Goal: Transaction & Acquisition: Obtain resource

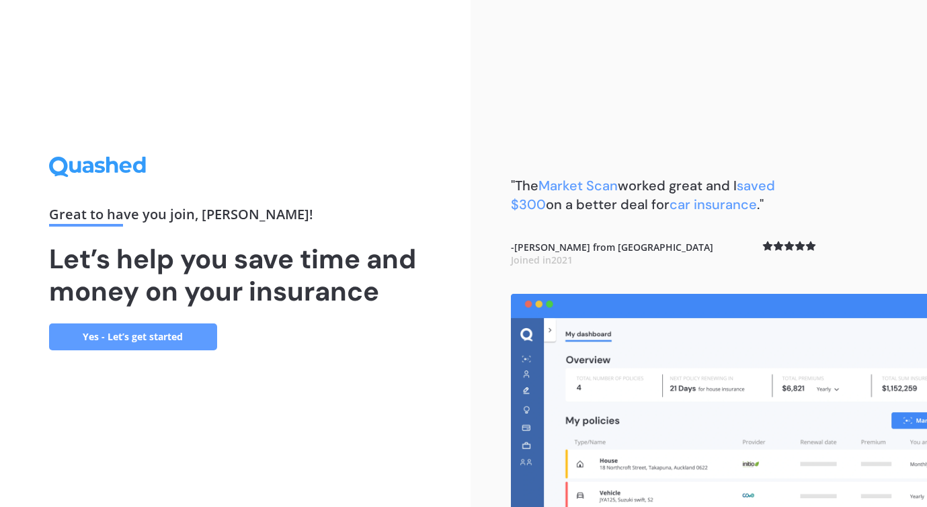
click at [147, 323] on link "Yes - Let’s get started" at bounding box center [133, 336] width 168 height 27
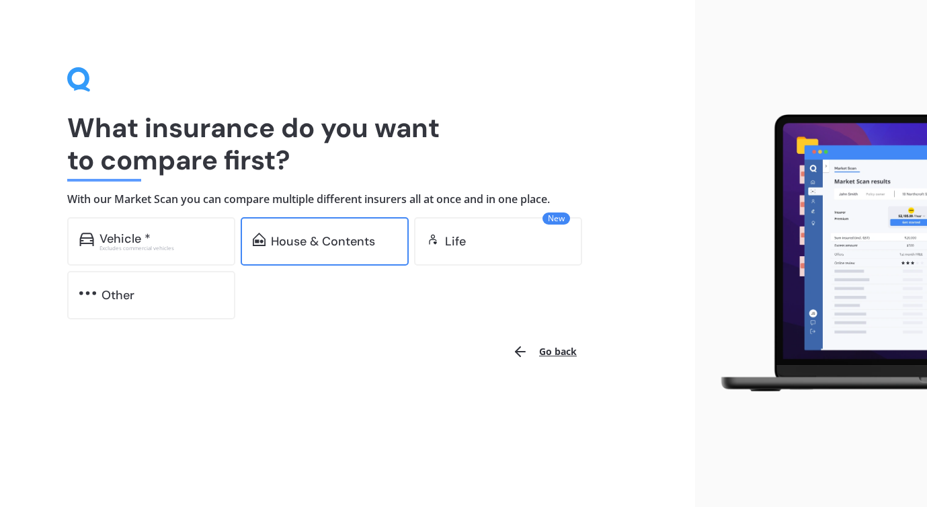
click at [280, 250] on div "House & Contents" at bounding box center [325, 241] width 168 height 48
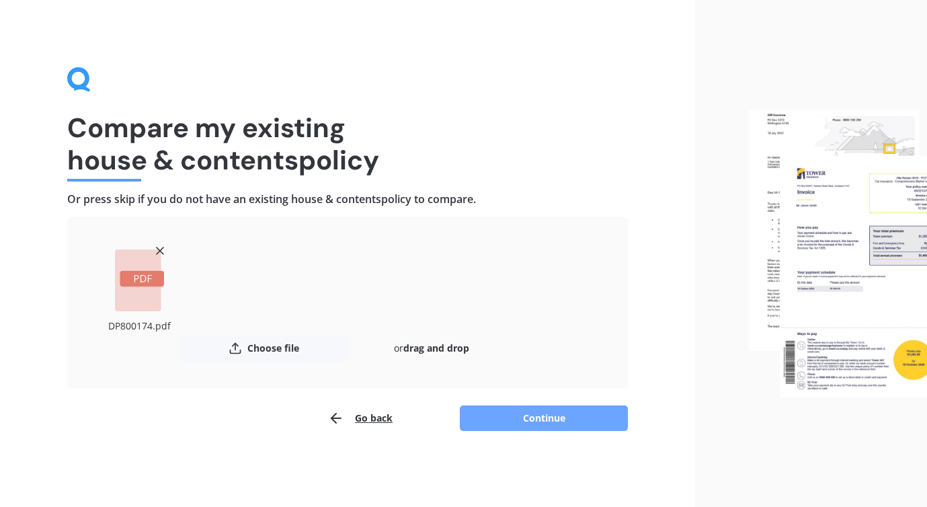
click at [540, 416] on button "Continue" at bounding box center [544, 418] width 168 height 26
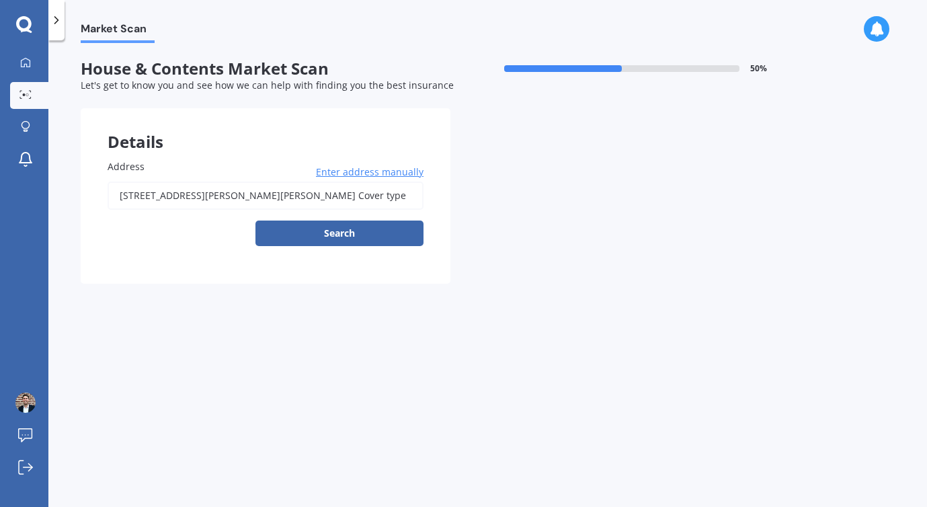
click at [306, 200] on input "[STREET_ADDRESS][PERSON_NAME][PERSON_NAME] Cover type" at bounding box center [266, 196] width 316 height 28
type input "[STREET_ADDRESS][PERSON_NAME][PERSON_NAME]"
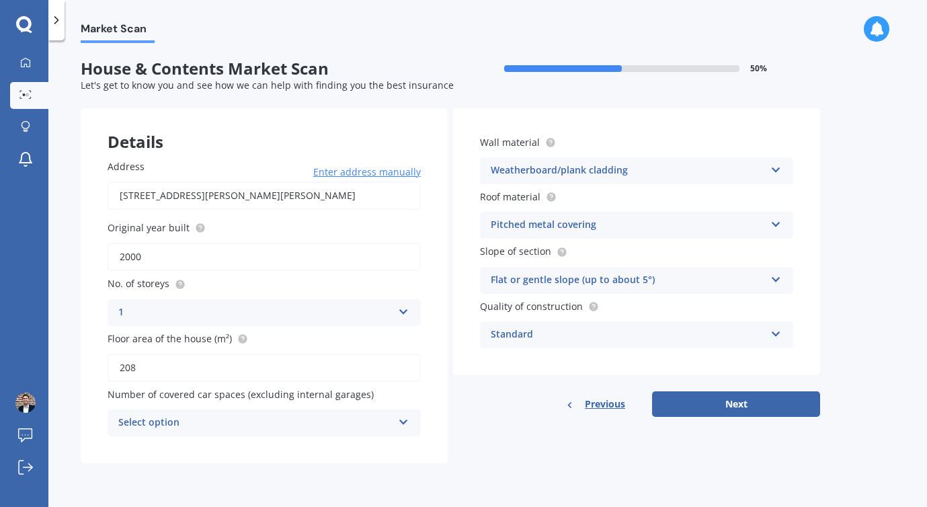
click at [305, 423] on div "Select option" at bounding box center [255, 423] width 274 height 16
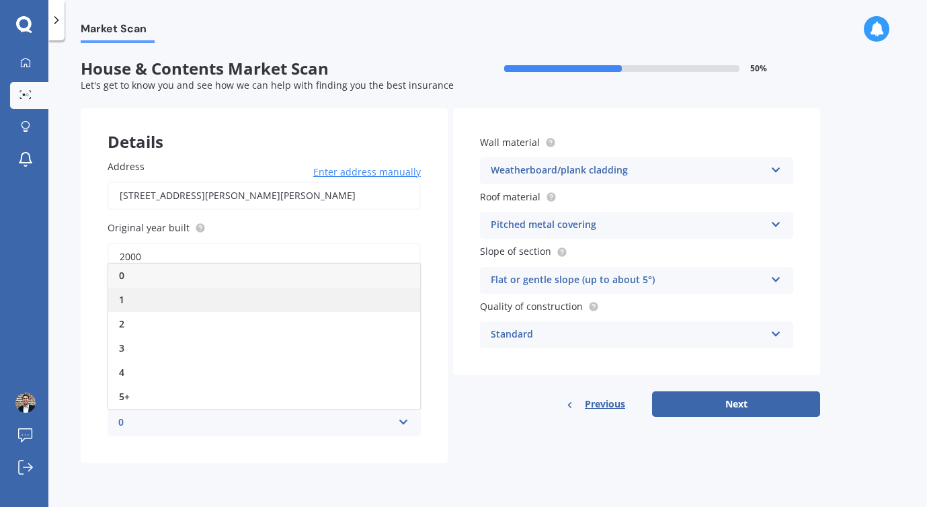
click at [262, 301] on div "1" at bounding box center [264, 300] width 312 height 24
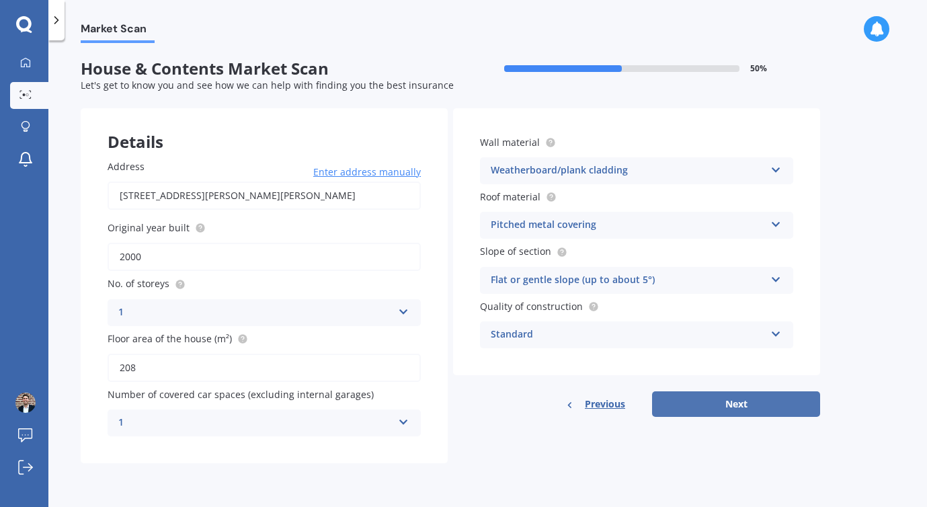
click at [713, 411] on button "Next" at bounding box center [736, 404] width 168 height 26
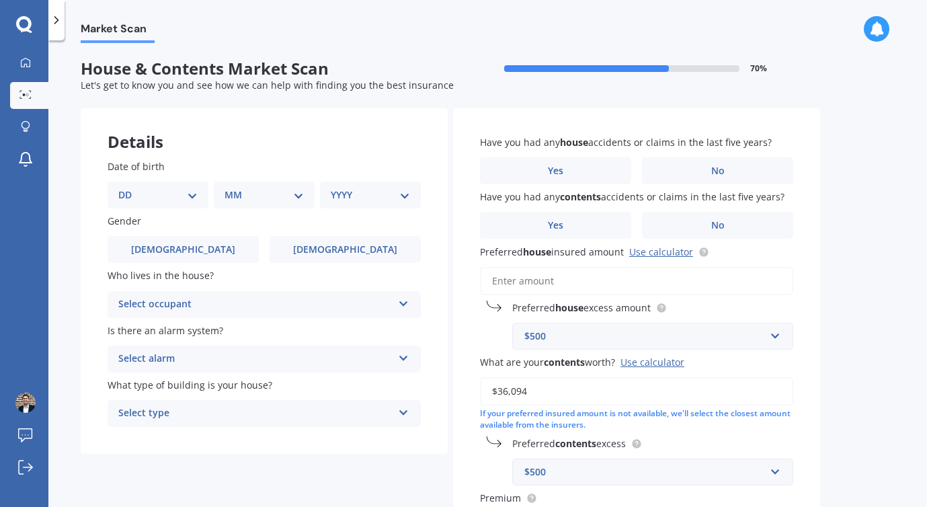
click at [199, 198] on div "DD 01 02 03 04 05 06 07 08 09 10 11 12 13 14 15 16 17 18 19 20 21 22 23 24 25 2…" at bounding box center [158, 195] width 101 height 27
click at [182, 194] on select "DD 01 02 03 04 05 06 07 08 09 10 11 12 13 14 15 16 17 18 19 20 21 22 23 24 25 2…" at bounding box center [157, 195] width 79 height 15
select select "18"
click at [129, 188] on select "DD 01 02 03 04 05 06 07 08 09 10 11 12 13 14 15 16 17 18 19 20 21 22 23 24 25 2…" at bounding box center [157, 195] width 79 height 15
click at [263, 199] on select "MM 01 02 03 04 05 06 07 08 09 10 11 12" at bounding box center [267, 195] width 74 height 15
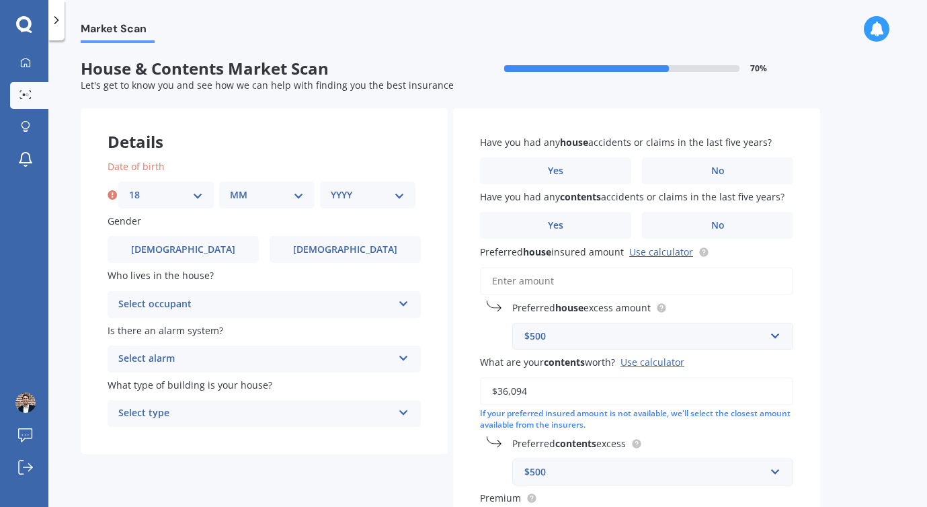
select select "01"
click at [230, 188] on select "MM 01 02 03 04 05 06 07 08 09 10 11 12" at bounding box center [267, 195] width 74 height 15
click at [356, 194] on select "YYYY 2009 2008 2007 2006 2005 2004 2003 2002 2001 2000 1999 1998 1997 1996 1995…" at bounding box center [368, 195] width 74 height 15
select select "1987"
click at [331, 188] on select "YYYY 2009 2008 2007 2006 2005 2004 2003 2002 2001 2000 1999 1998 1997 1996 1995…" at bounding box center [368, 195] width 74 height 15
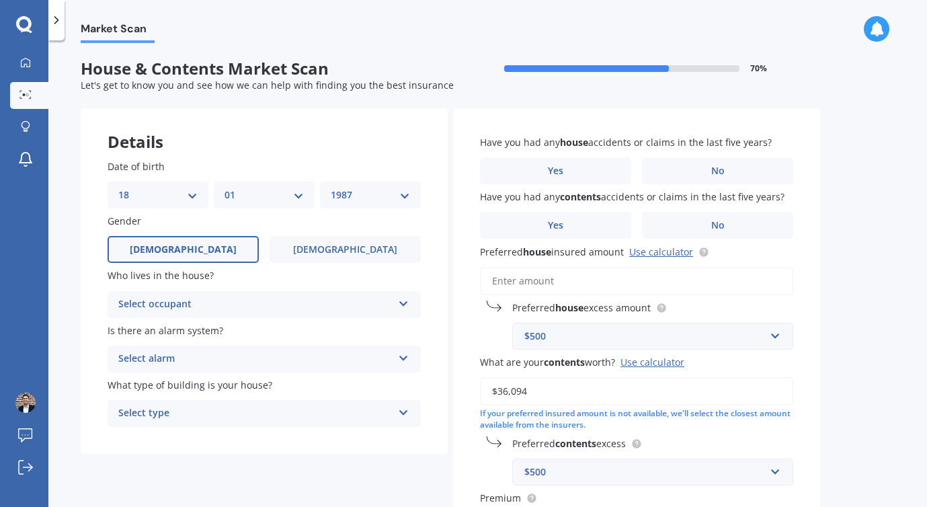
click at [222, 248] on label "Male" at bounding box center [183, 249] width 151 height 27
click at [0, 0] on input "Male" at bounding box center [0, 0] width 0 height 0
click at [205, 309] on div "Select occupant" at bounding box center [255, 304] width 274 height 16
click at [201, 326] on div "Owner" at bounding box center [264, 331] width 312 height 24
click at [221, 356] on div "Select alarm" at bounding box center [255, 359] width 274 height 16
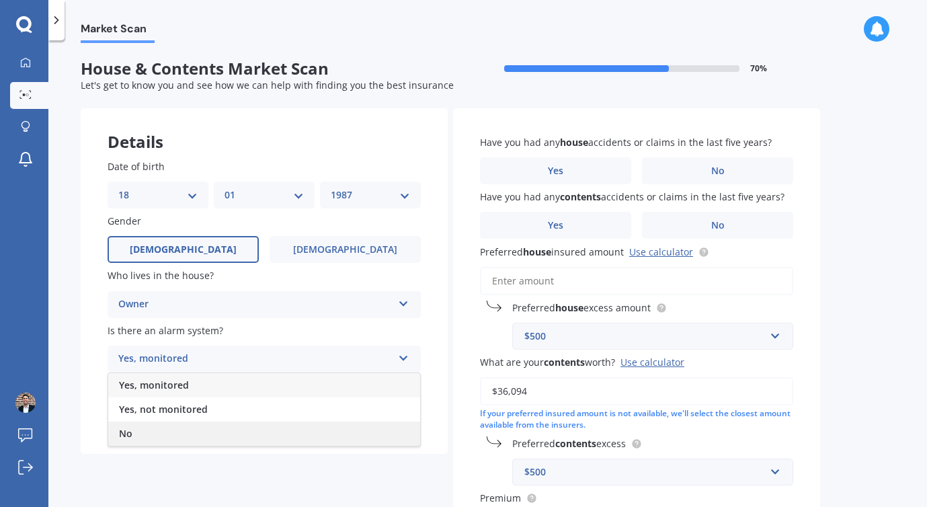
click at [186, 430] on div "No" at bounding box center [264, 434] width 312 height 24
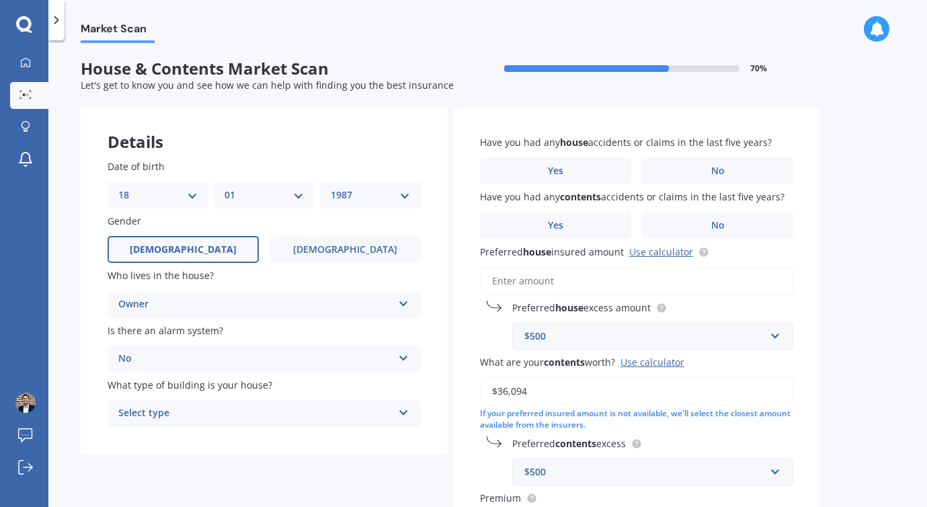
click at [218, 416] on div "Select type" at bounding box center [255, 413] width 274 height 16
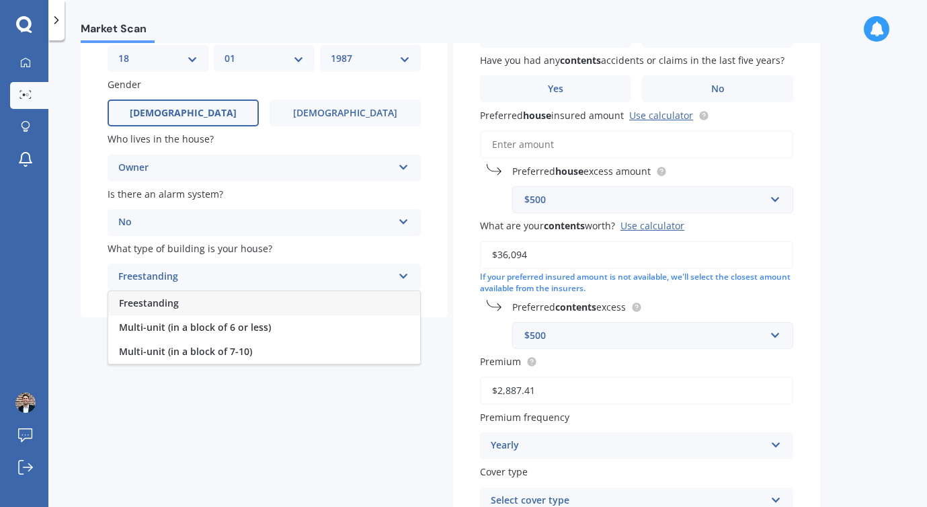
scroll to position [137, 0]
click at [196, 296] on div "Freestanding" at bounding box center [264, 302] width 312 height 24
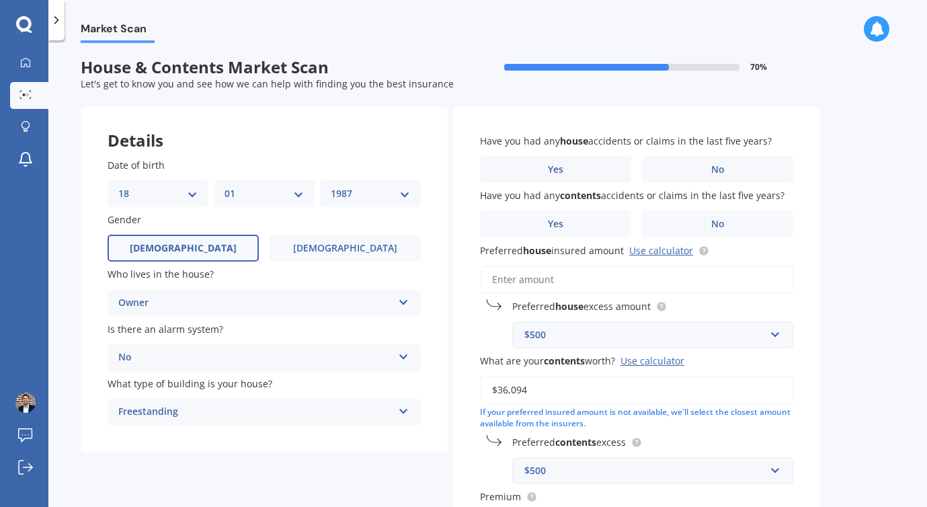
scroll to position [0, 0]
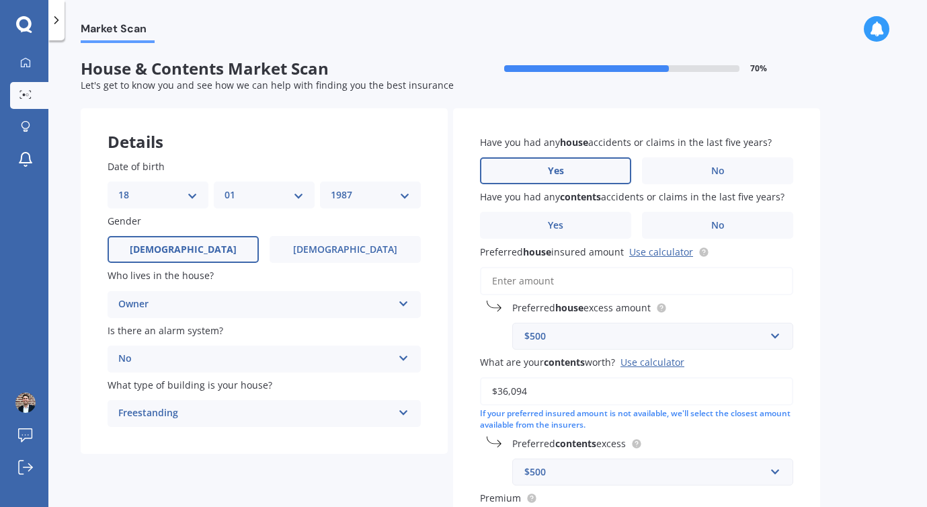
click at [567, 173] on label "Yes" at bounding box center [555, 170] width 151 height 27
click at [0, 0] on input "Yes" at bounding box center [0, 0] width 0 height 0
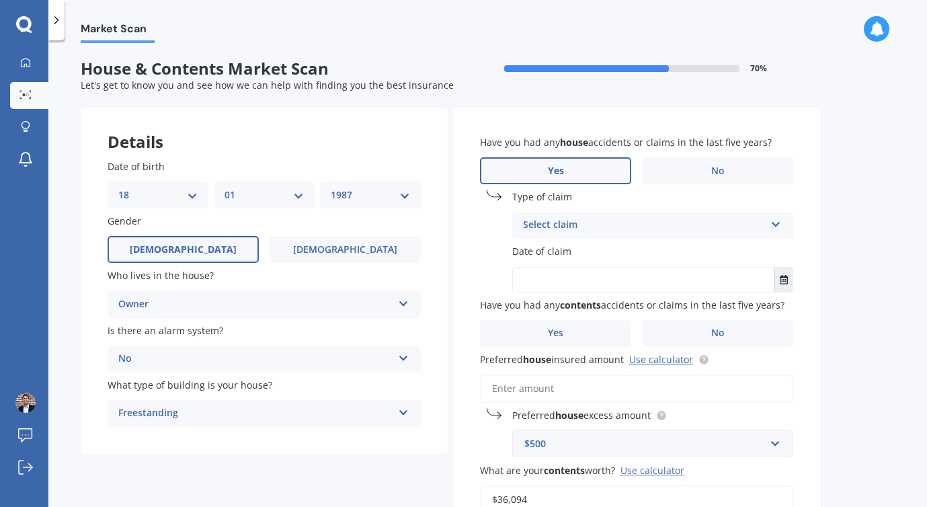
click at [565, 224] on div "Select claim" at bounding box center [644, 225] width 242 height 16
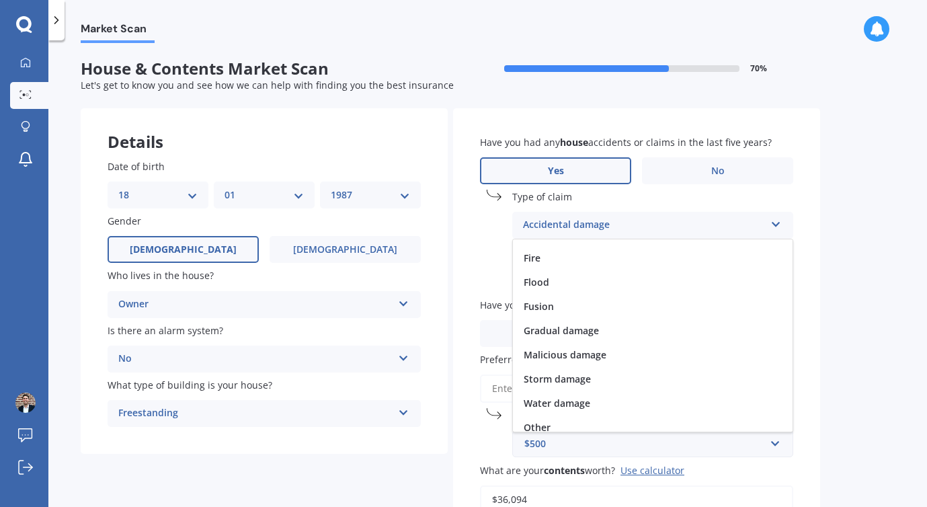
scroll to position [98, 0]
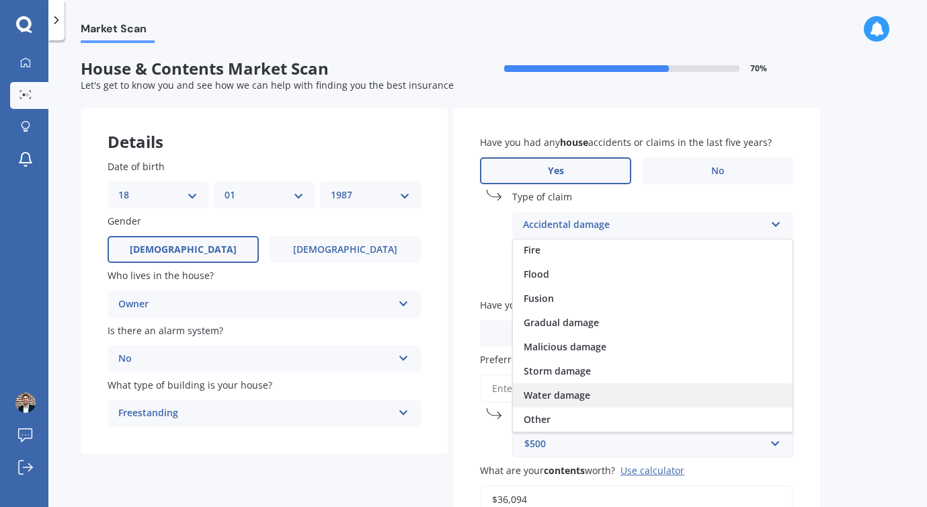
click at [567, 392] on span "Water damage" at bounding box center [557, 395] width 67 height 13
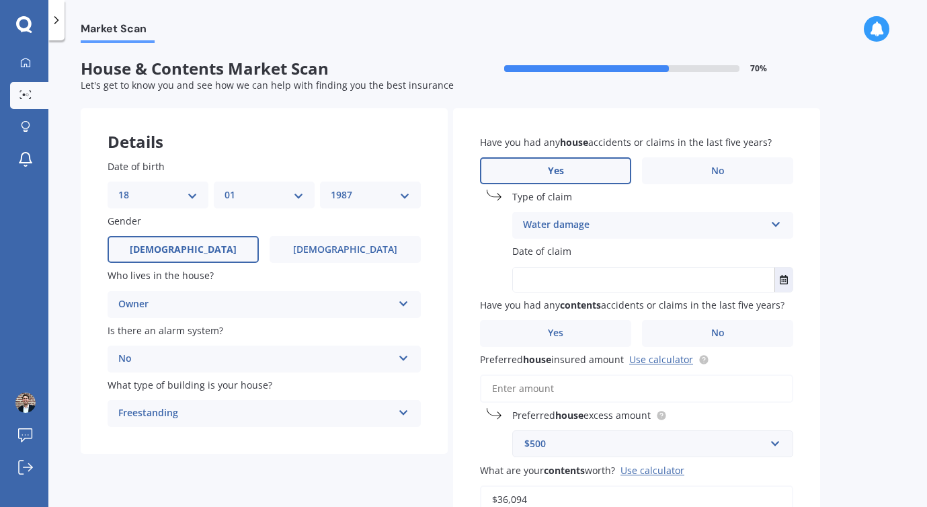
click at [576, 278] on input "text" at bounding box center [644, 280] width 262 height 24
type input "06/08/2023"
click at [452, 261] on div "Details Date of birth DD 01 02 03 04 05 06 07 08 09 10 11 12 13 14 15 16 17 18 …" at bounding box center [450, 467] width 739 height 719
click at [668, 280] on input "06/08/2023" at bounding box center [644, 280] width 262 height 24
click at [662, 305] on span "Have you had any contents accidents or claims in the last five years?" at bounding box center [632, 304] width 305 height 13
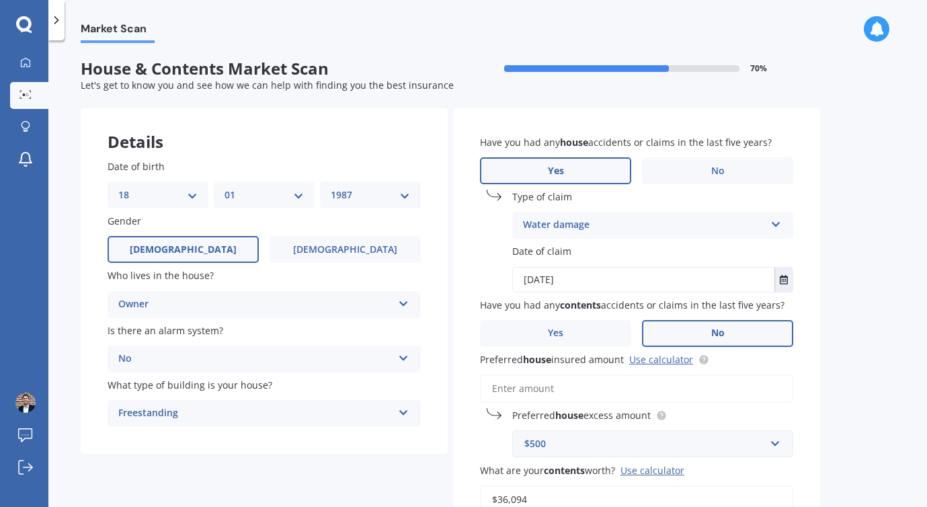
click at [672, 340] on label "No" at bounding box center [717, 333] width 151 height 27
click at [0, 0] on input "No" at bounding box center [0, 0] width 0 height 0
click at [785, 281] on icon "Select date" at bounding box center [784, 279] width 8 height 9
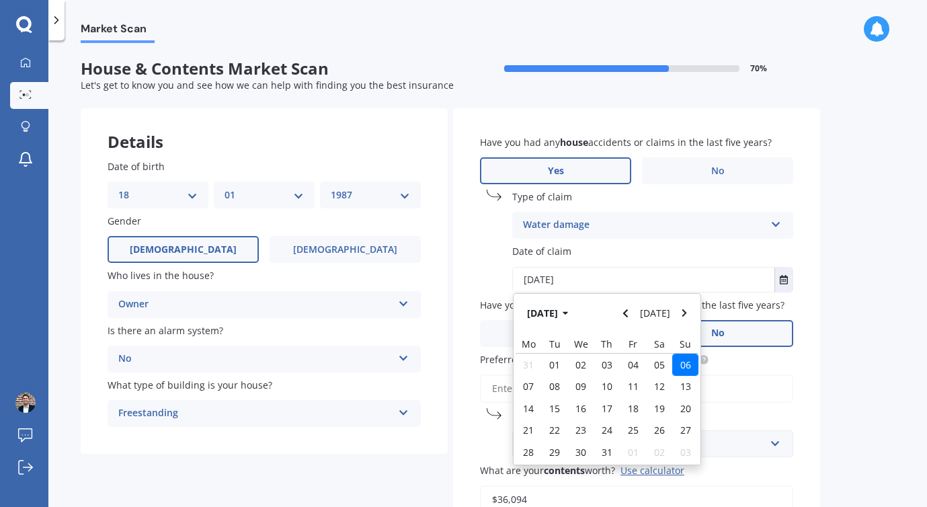
click at [684, 364] on span "06" at bounding box center [685, 364] width 11 height 13
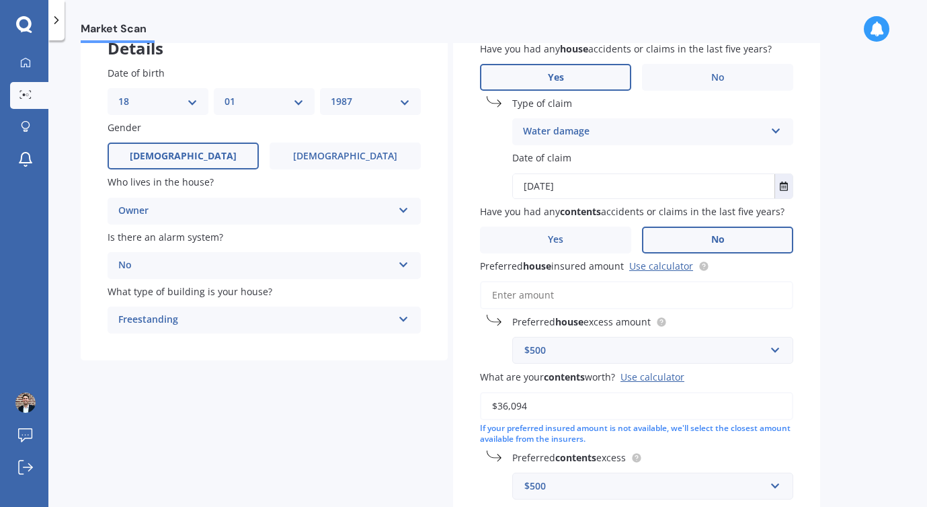
scroll to position [95, 0]
click at [559, 304] on input "Preferred house insured amount Use calculator" at bounding box center [636, 294] width 313 height 28
click at [218, 438] on div "Details Date of birth DD 01 02 03 04 05 06 07 08 09 10 11 12 13 14 15 16 17 18 …" at bounding box center [450, 372] width 739 height 719
click at [669, 346] on div "$500" at bounding box center [644, 349] width 241 height 15
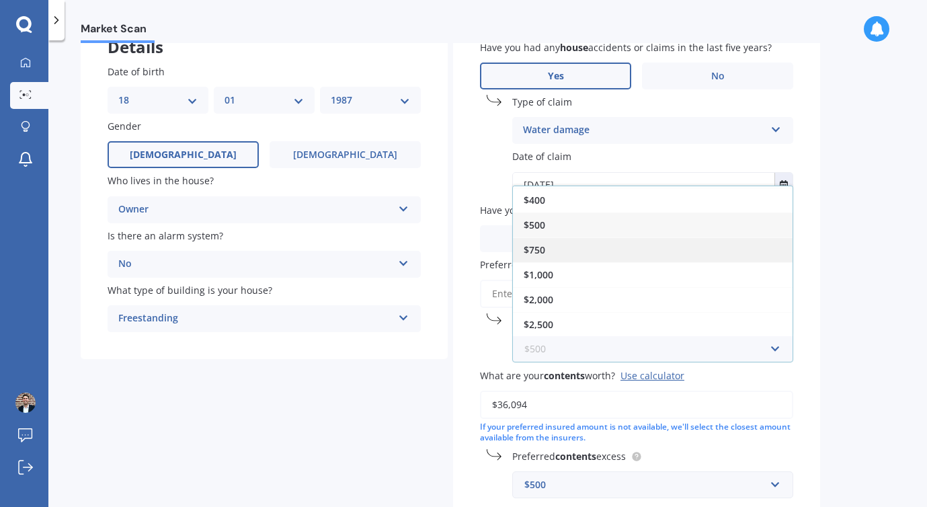
scroll to position [0, 0]
click at [671, 247] on div "$500" at bounding box center [653, 248] width 280 height 25
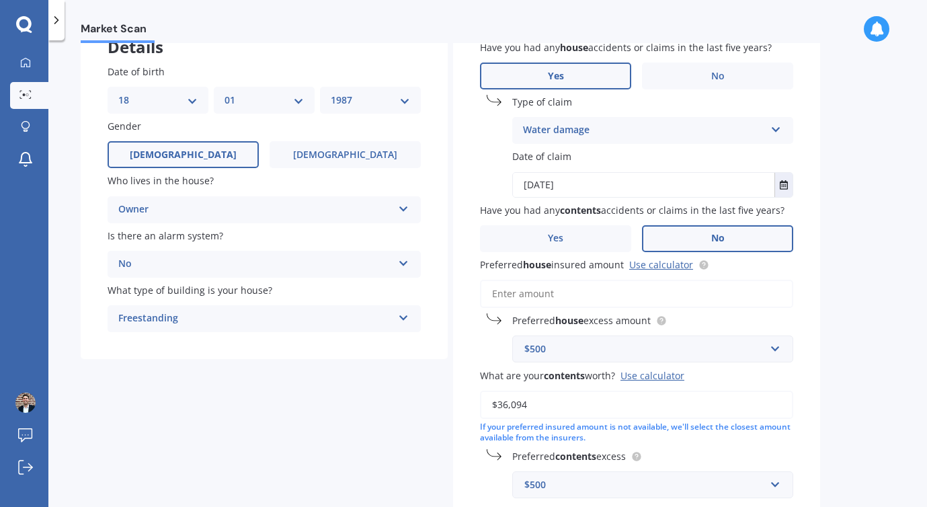
click at [484, 349] on div "Preferred house excess amount $500 $300 $400 $500 $750 $1,000 $2,000 $2,500" at bounding box center [636, 337] width 313 height 49
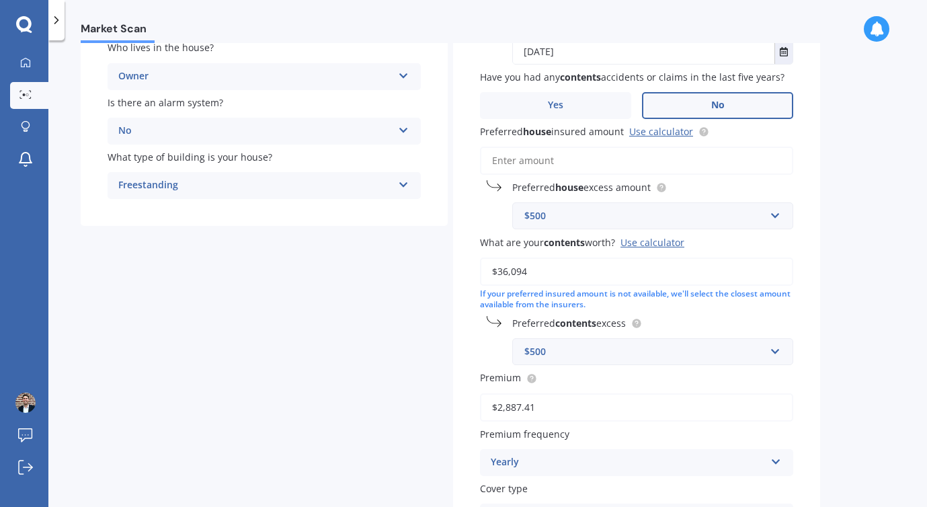
scroll to position [358, 0]
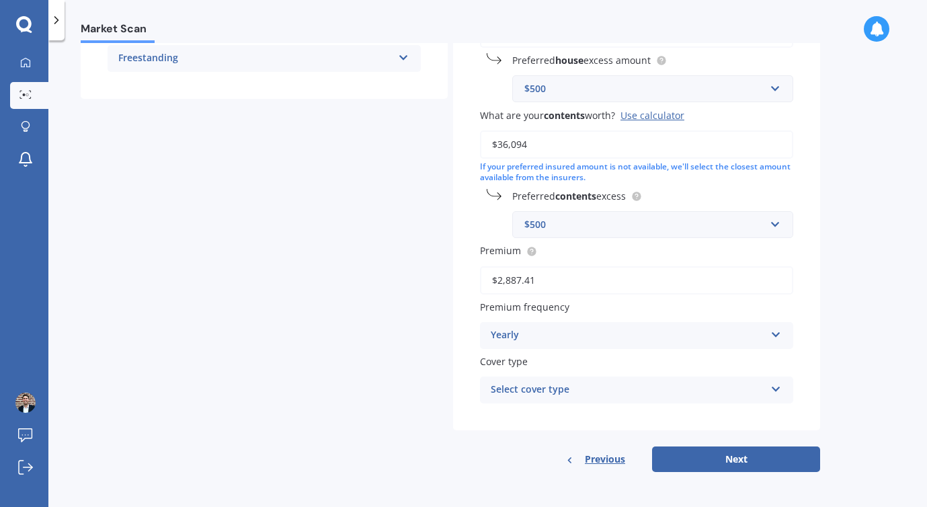
click at [601, 341] on div "Yearly" at bounding box center [628, 335] width 274 height 16
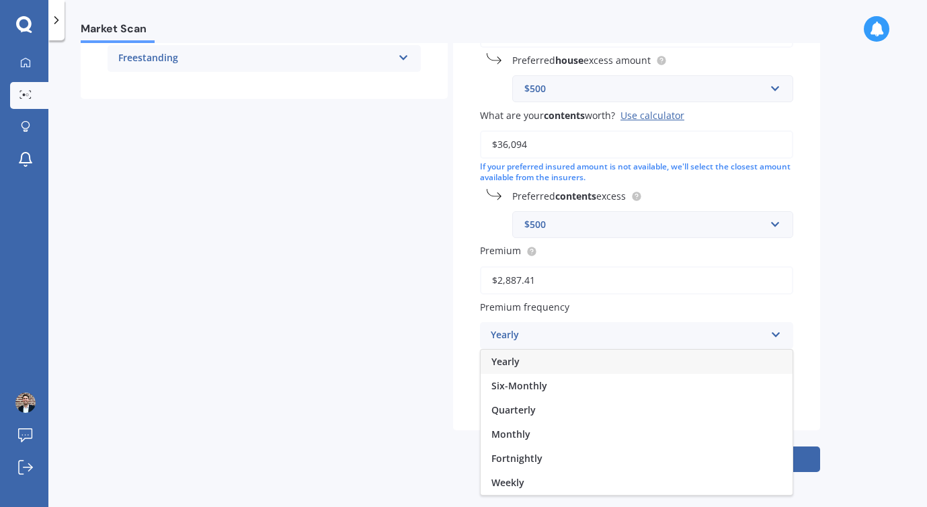
click at [601, 341] on div "Yearly" at bounding box center [628, 335] width 274 height 16
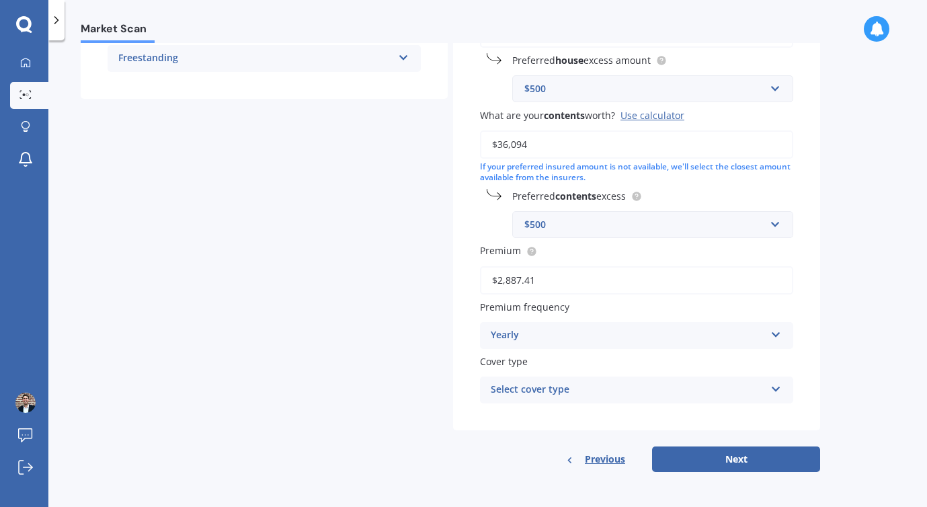
click at [562, 396] on div "Select cover type" at bounding box center [628, 390] width 274 height 16
click at [561, 413] on span "Home and Contents" at bounding box center [537, 415] width 93 height 13
click at [694, 457] on button "Next" at bounding box center [736, 459] width 168 height 26
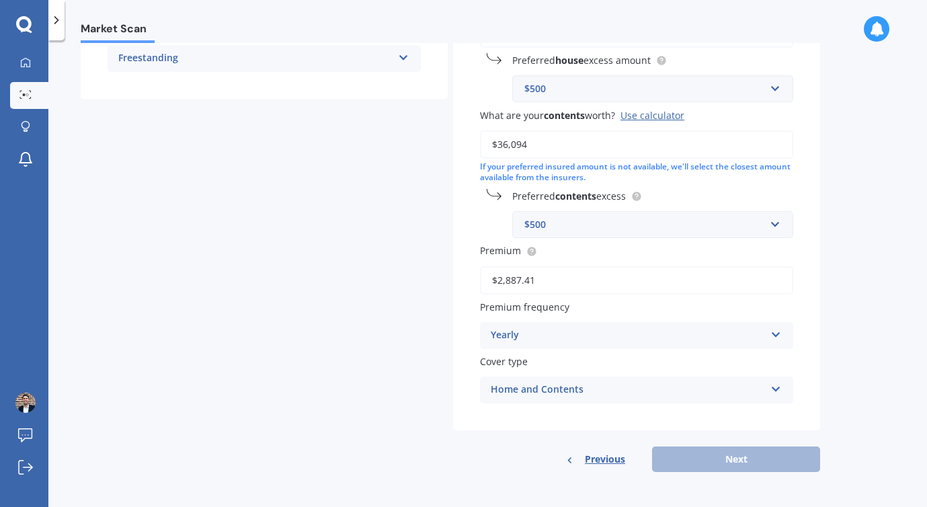
scroll to position [311, 0]
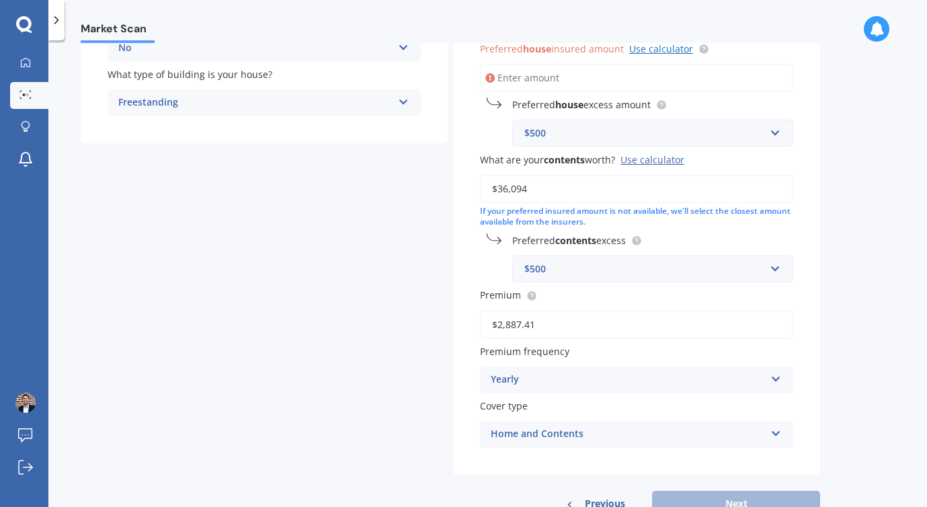
click at [665, 50] on link "Use calculator" at bounding box center [661, 48] width 64 height 13
click at [581, 138] on div "$500" at bounding box center [644, 133] width 241 height 15
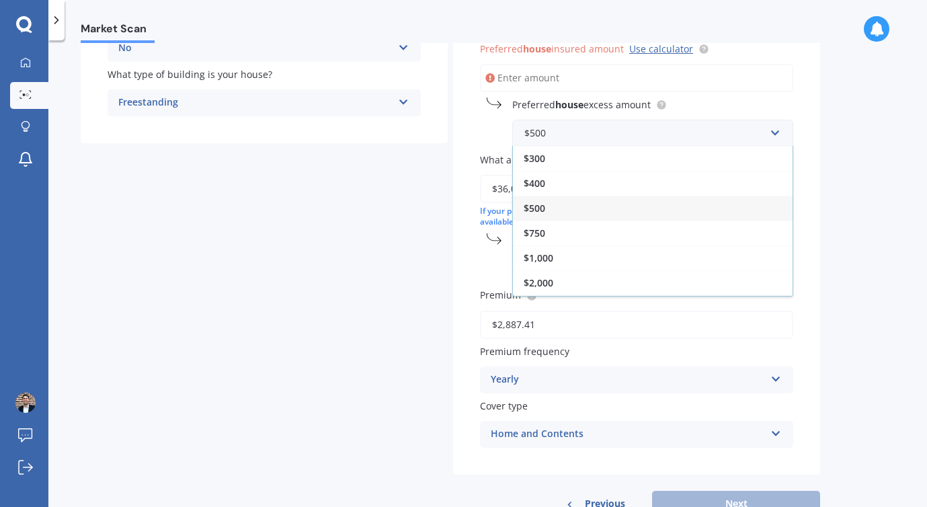
click at [417, 183] on div "Details Date of birth DD 01 02 03 04 05 06 07 08 09 10 11 12 13 14 15 16 17 18 …" at bounding box center [450, 157] width 739 height 719
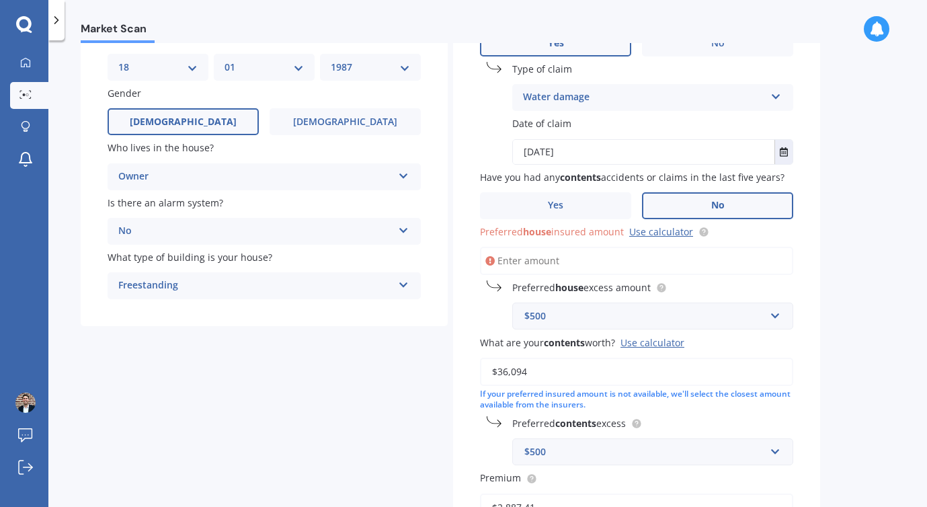
scroll to position [127, 0]
click at [544, 257] on input "Preferred house insured amount Use calculator" at bounding box center [636, 261] width 313 height 28
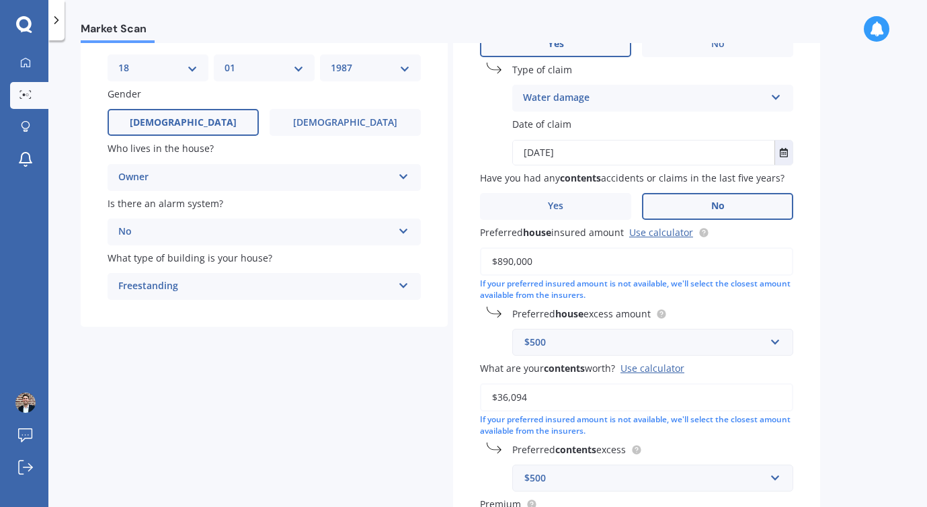
type input "$890,000"
click at [385, 393] on div "Details Date of birth DD 01 02 03 04 05 06 07 08 09 10 11 12 13 14 15 16 17 18 …" at bounding box center [450, 353] width 739 height 744
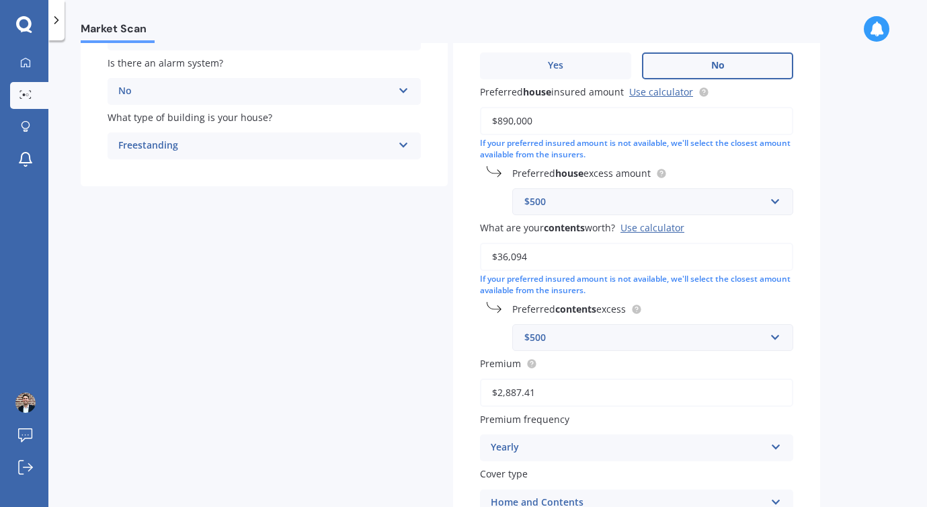
scroll to position [384, 0]
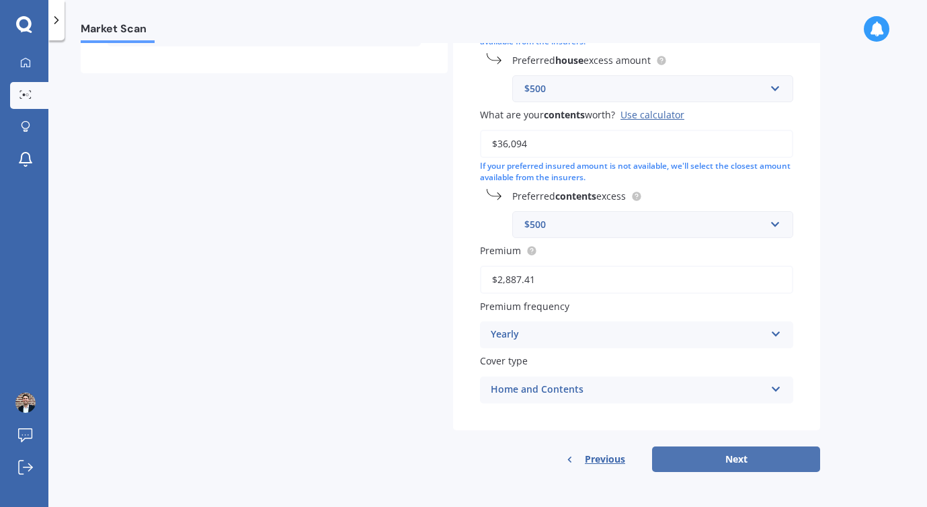
click at [686, 453] on button "Next" at bounding box center [736, 459] width 168 height 26
select select "18"
select select "01"
select select "1987"
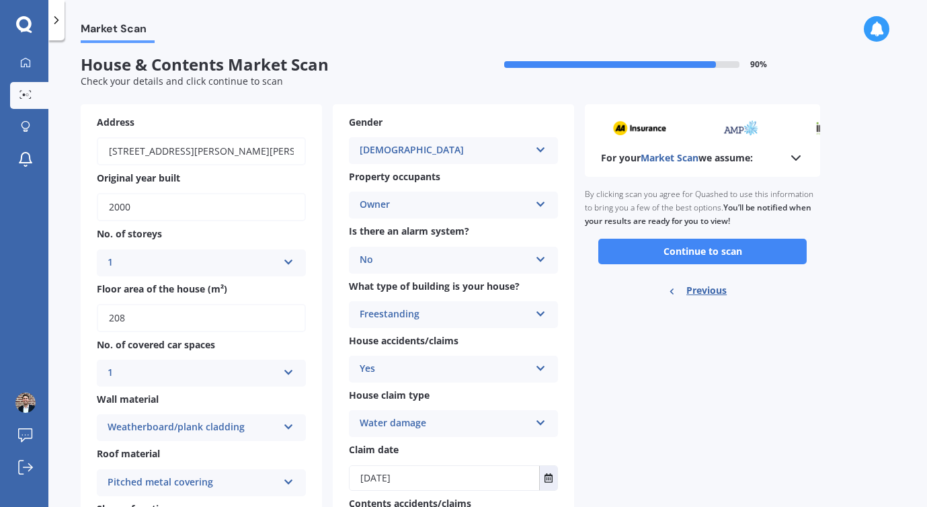
scroll to position [0, 0]
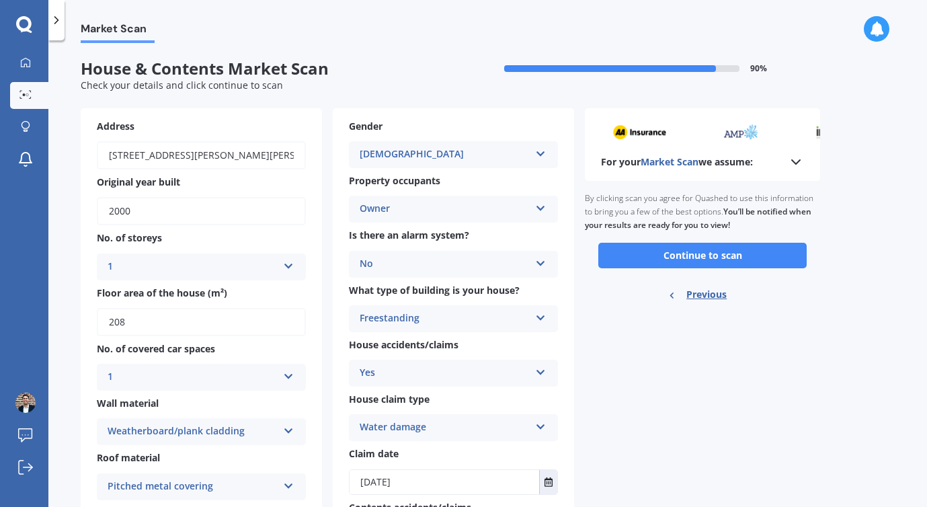
click at [793, 161] on polyline at bounding box center [796, 162] width 8 height 4
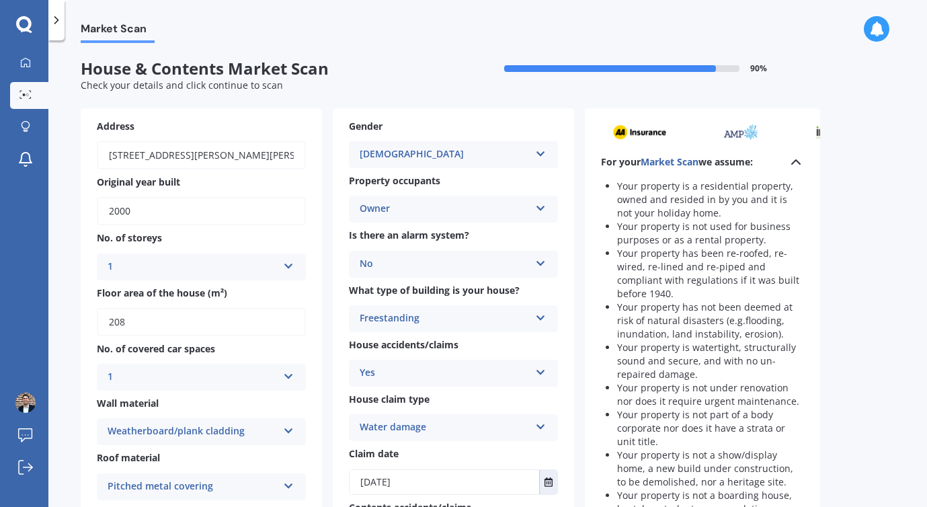
scroll to position [479, 0]
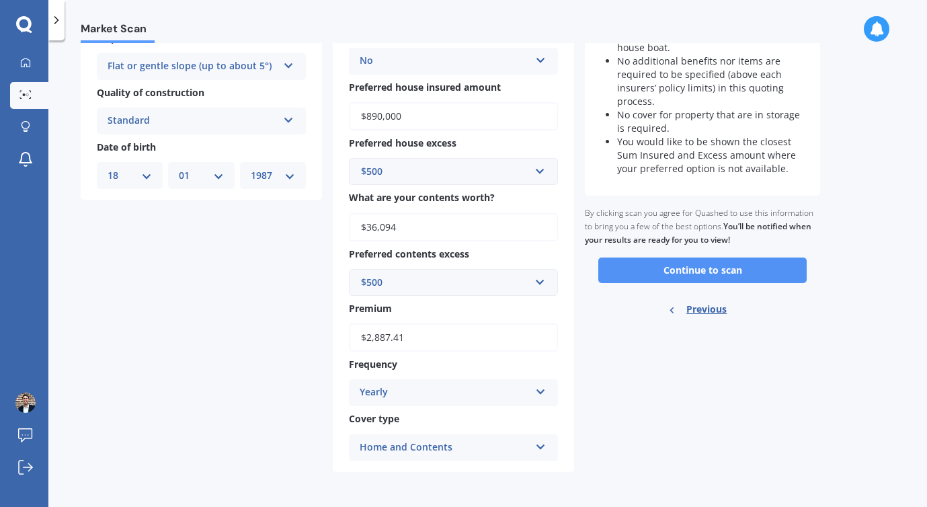
click at [734, 264] on button "Continue to scan" at bounding box center [702, 270] width 208 height 26
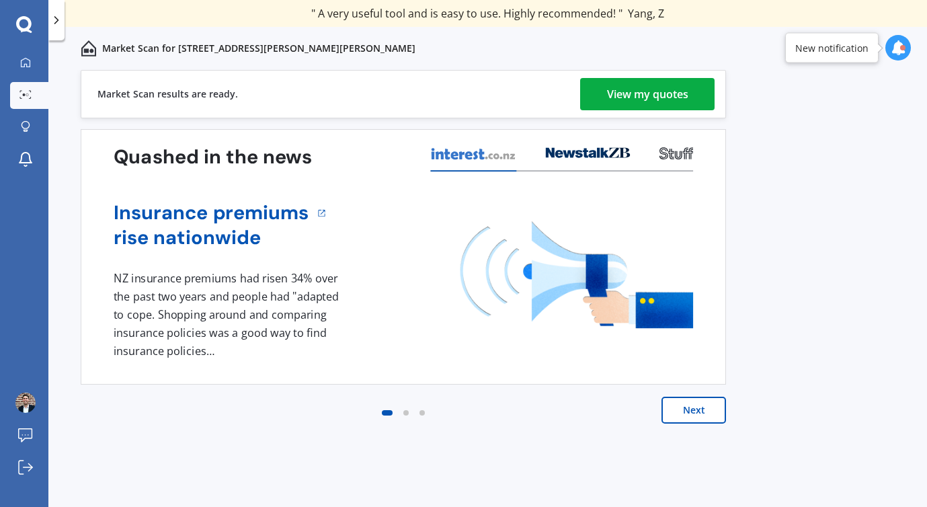
click at [641, 92] on div "View my quotes" at bounding box center [647, 94] width 81 height 32
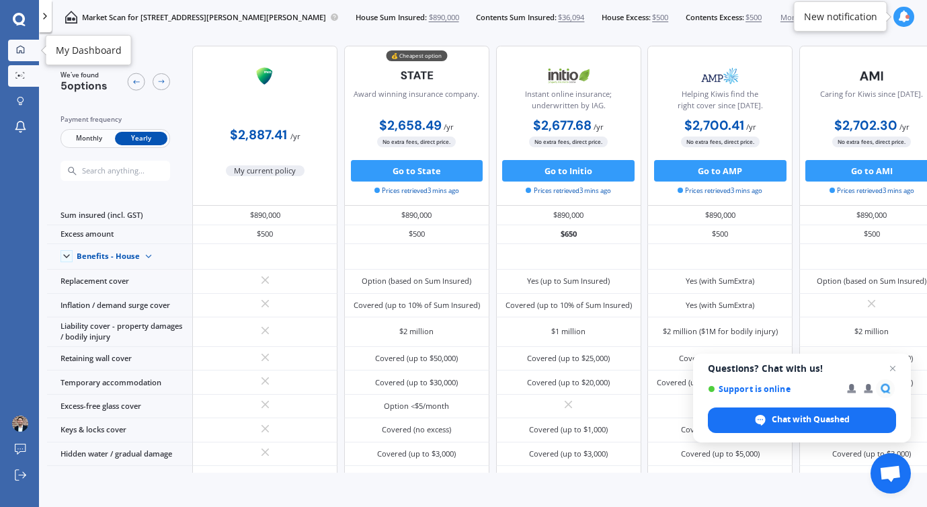
click at [21, 57] on link "My Dashboard" at bounding box center [23, 51] width 31 height 22
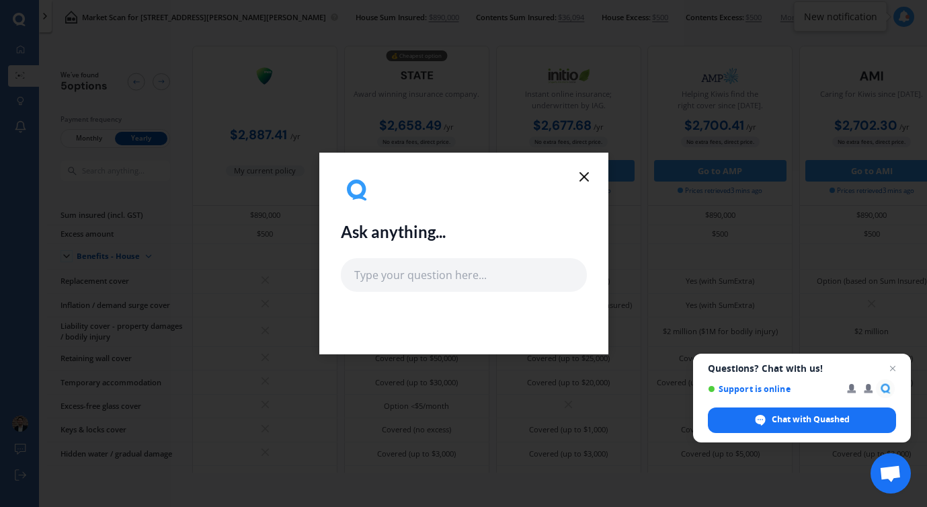
click at [584, 174] on icon at bounding box center [584, 177] width 16 height 16
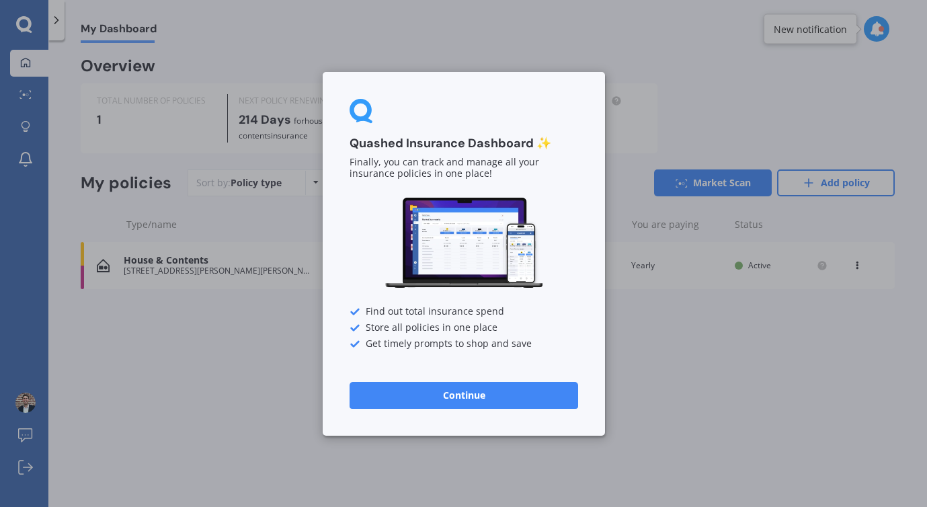
click at [464, 395] on button "Continue" at bounding box center [464, 394] width 229 height 27
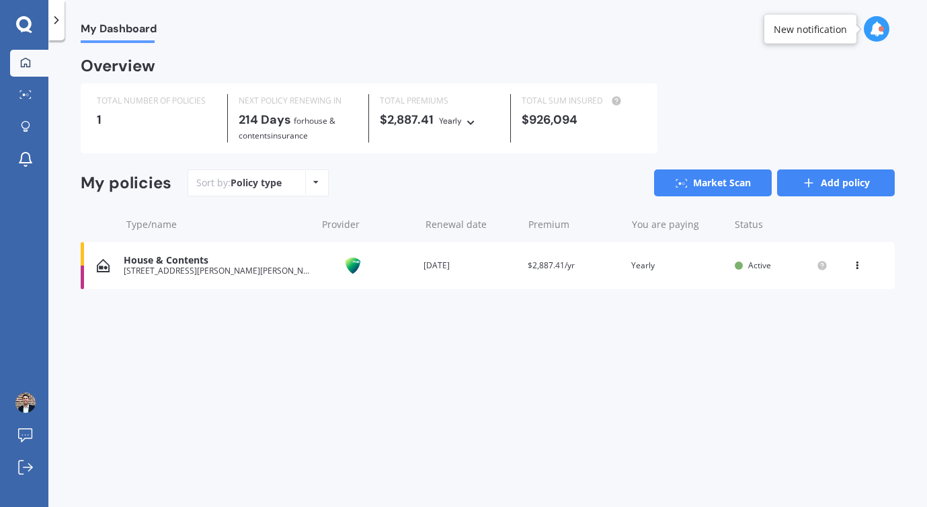
click at [819, 181] on link "Add policy" at bounding box center [836, 182] width 118 height 27
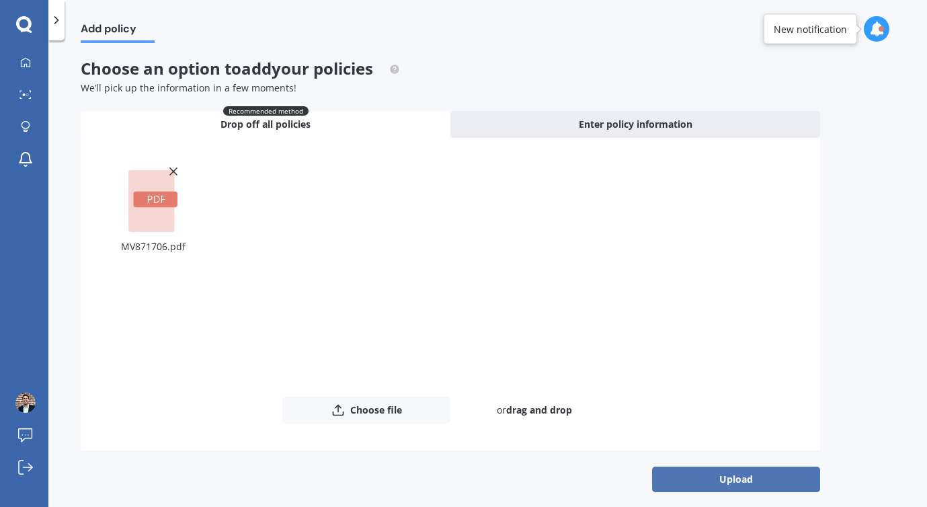
click at [727, 479] on button "Upload" at bounding box center [736, 480] width 168 height 26
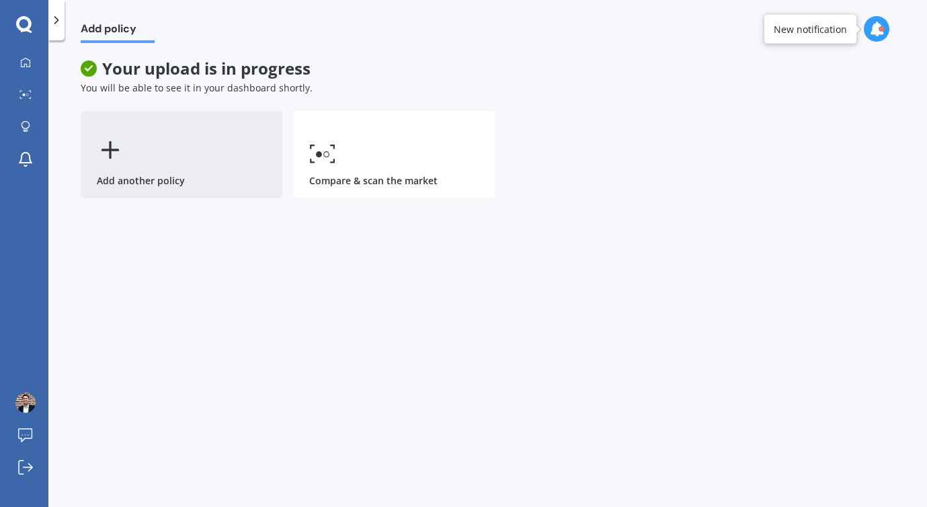
click at [152, 162] on div "Add another policy" at bounding box center [182, 154] width 202 height 87
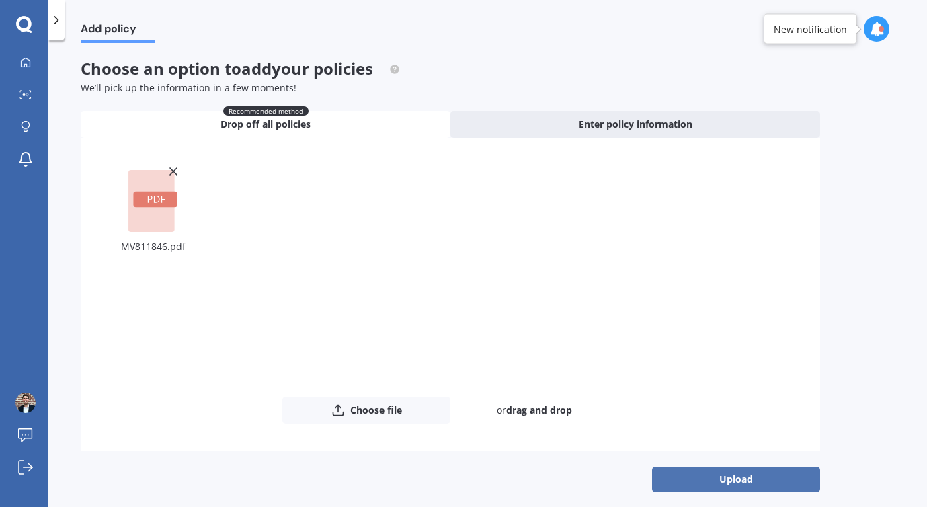
click at [746, 473] on button "Upload" at bounding box center [736, 480] width 168 height 26
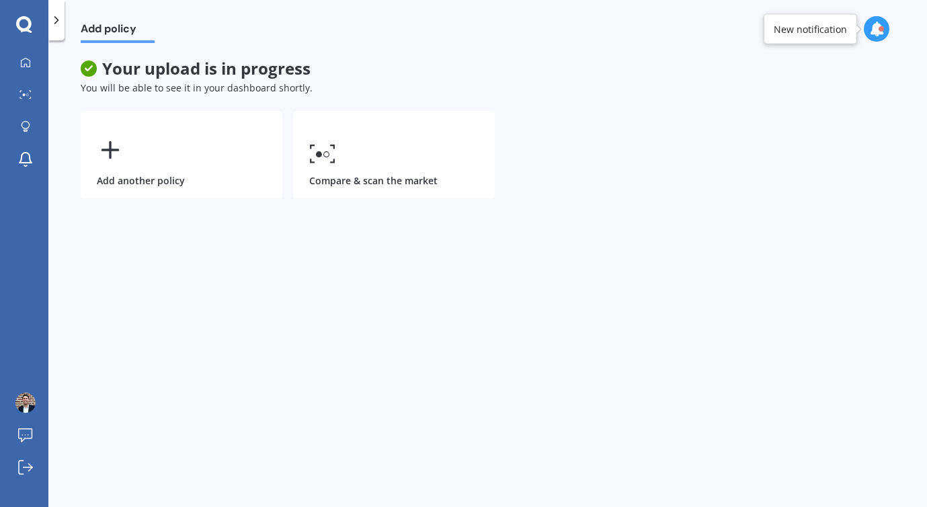
click at [48, 24] on div at bounding box center [56, 20] width 16 height 40
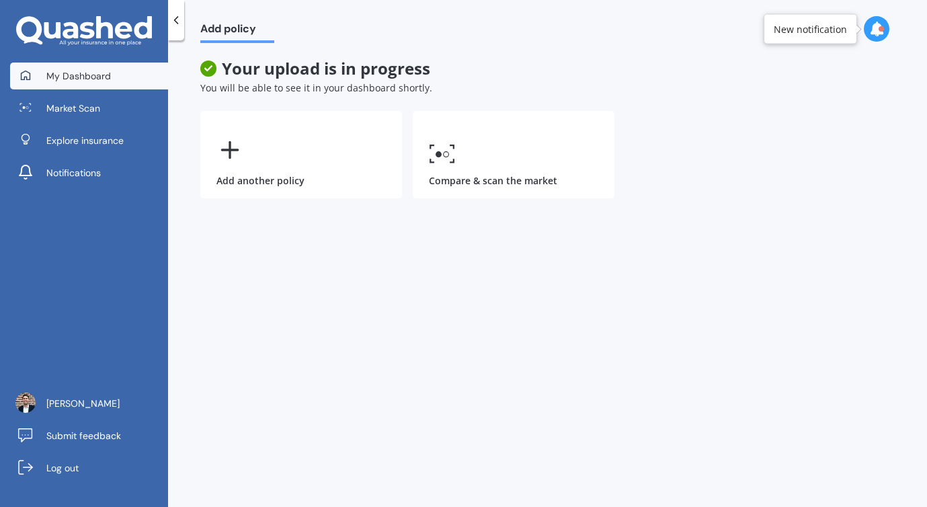
click at [67, 75] on span "My Dashboard" at bounding box center [78, 75] width 65 height 13
